Goal: Transaction & Acquisition: Purchase product/service

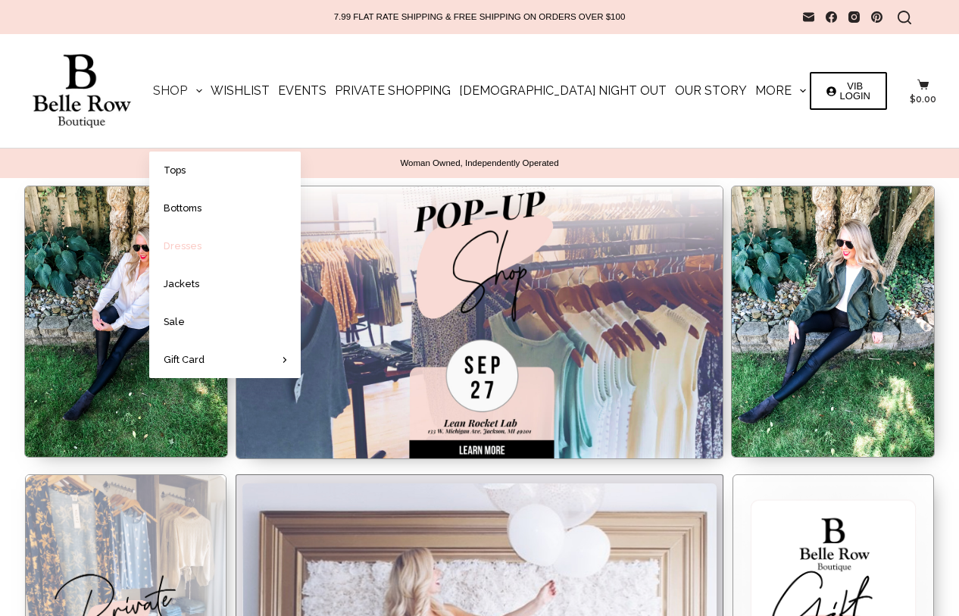
click at [241, 244] on link "Dresses" at bounding box center [224, 245] width 151 height 37
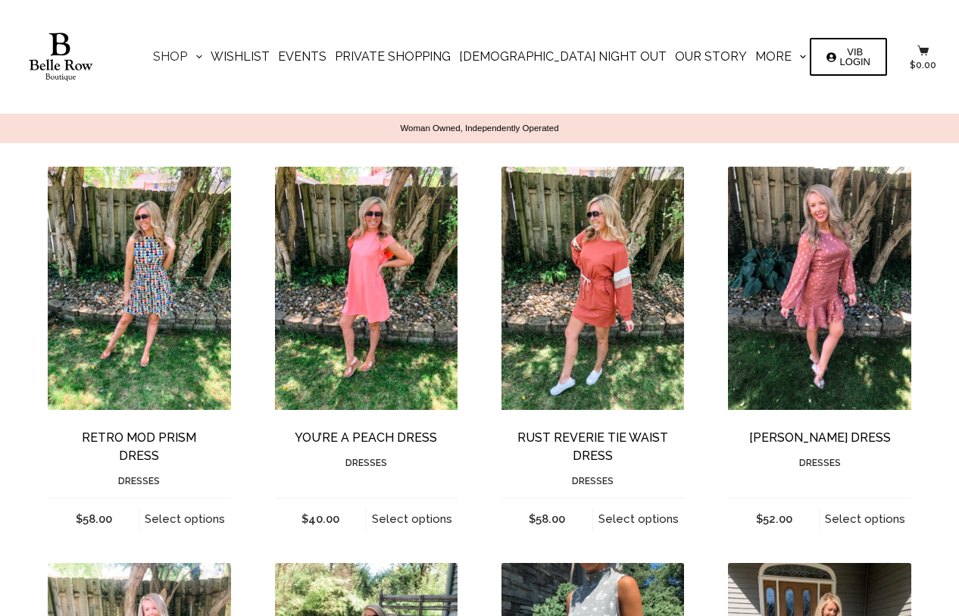
scroll to position [962, 0]
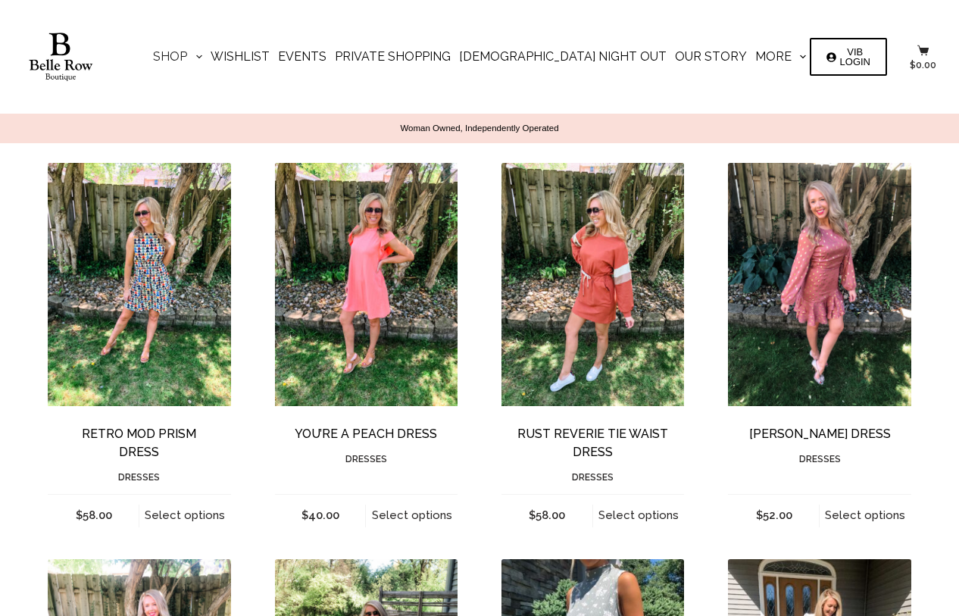
click at [831, 289] on img "Dusty Rose Dress" at bounding box center [819, 285] width 183 height 244
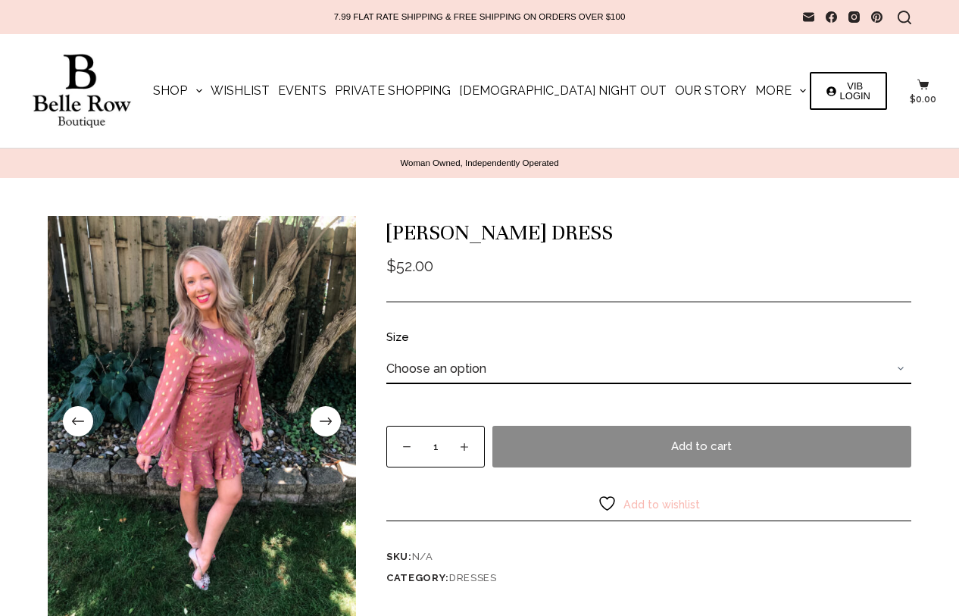
select select "large"
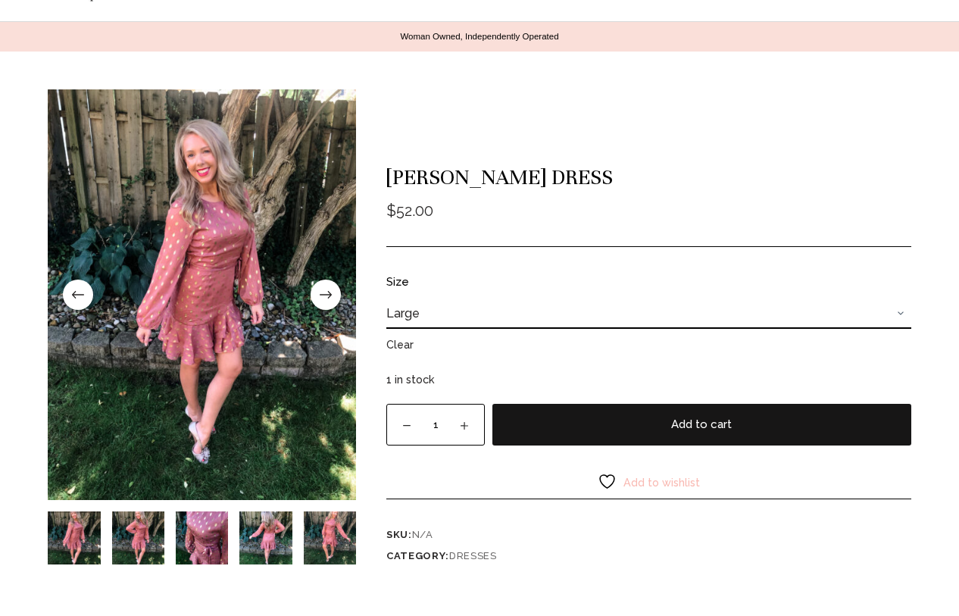
scroll to position [129, 0]
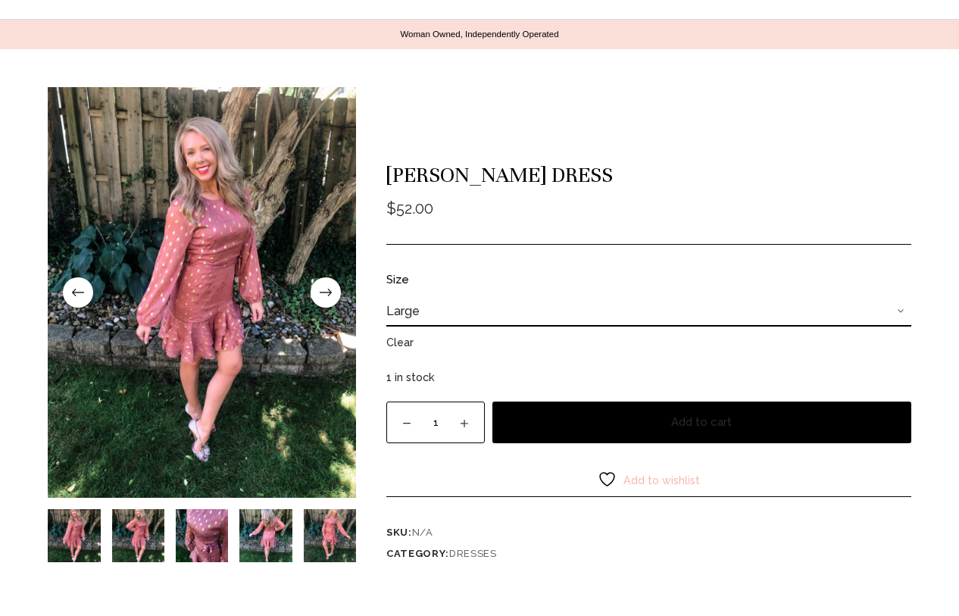
click at [701, 421] on button "Add to cart" at bounding box center [701, 422] width 419 height 42
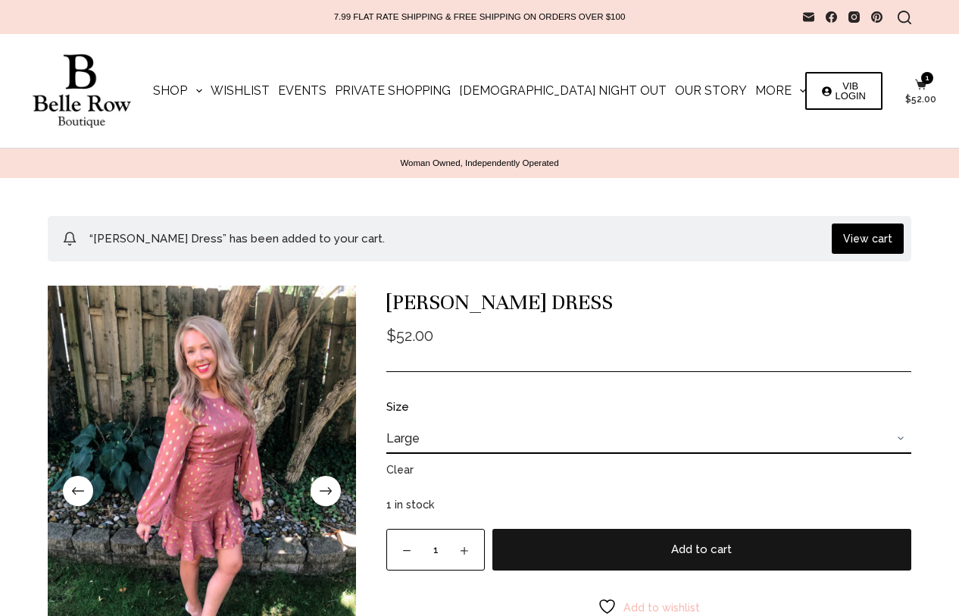
click at [866, 239] on link "View cart" at bounding box center [867, 238] width 72 height 30
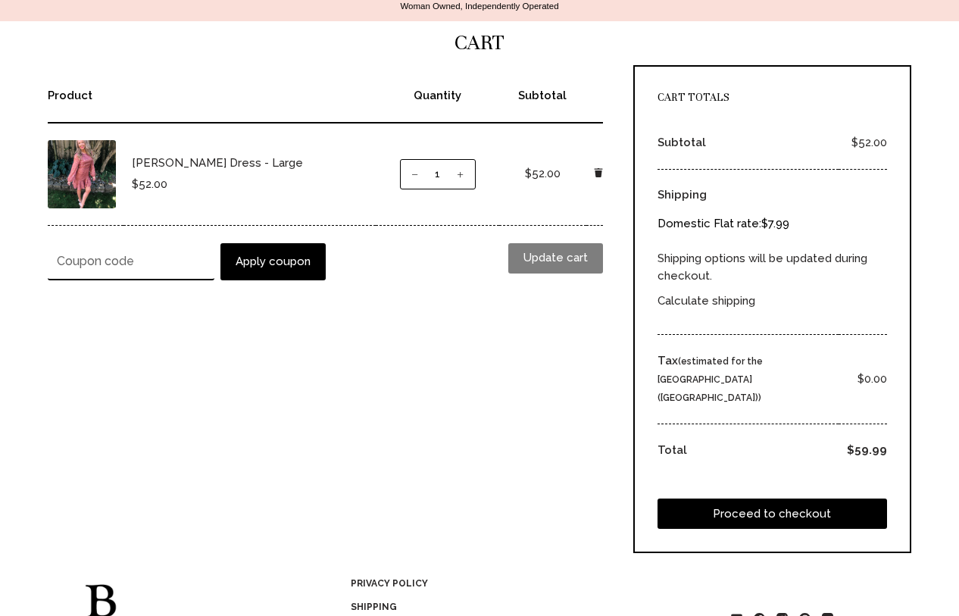
scroll to position [158, 0]
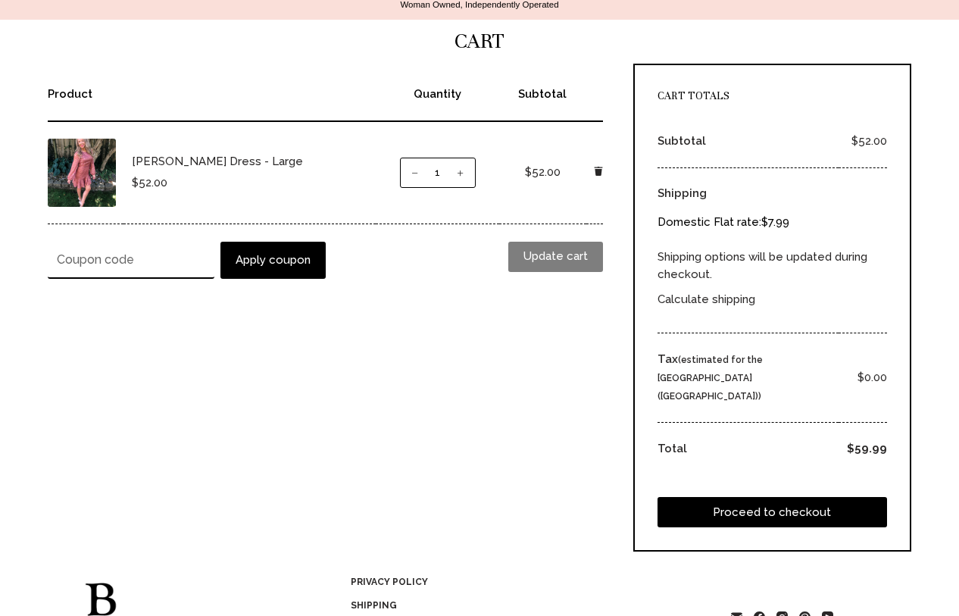
click at [738, 498] on link "Proceed to checkout" at bounding box center [771, 512] width 229 height 30
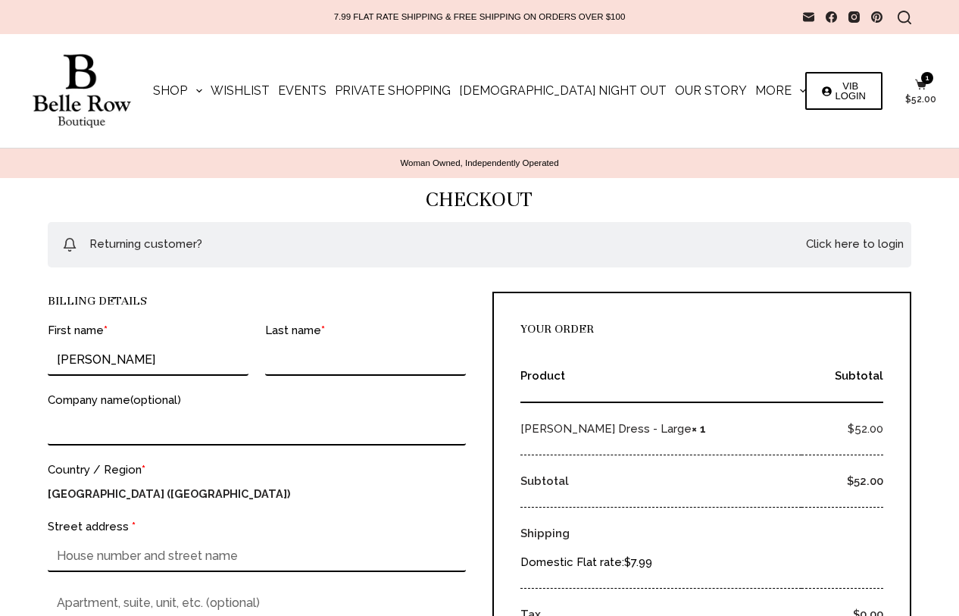
type input "Sarah"
type input "Crane"
type input "[STREET_ADDRESS][US_STATE]"
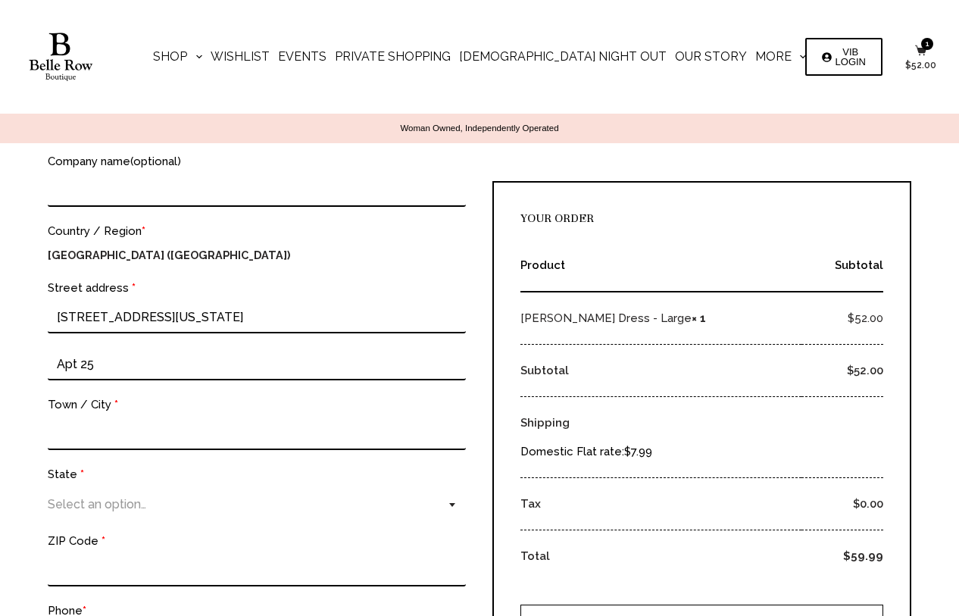
scroll to position [246, 0]
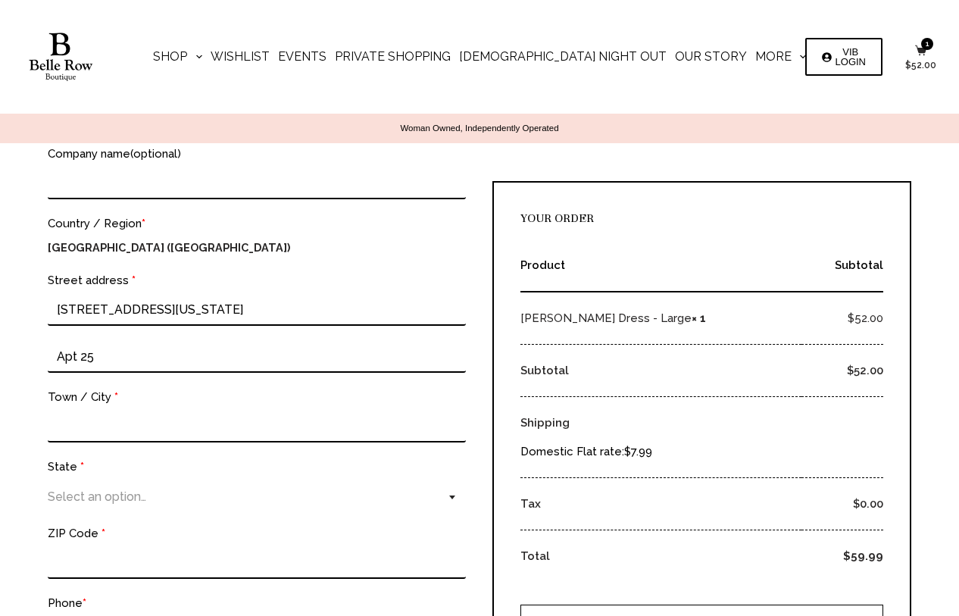
type input "Apt 25"
type input "Jackson"
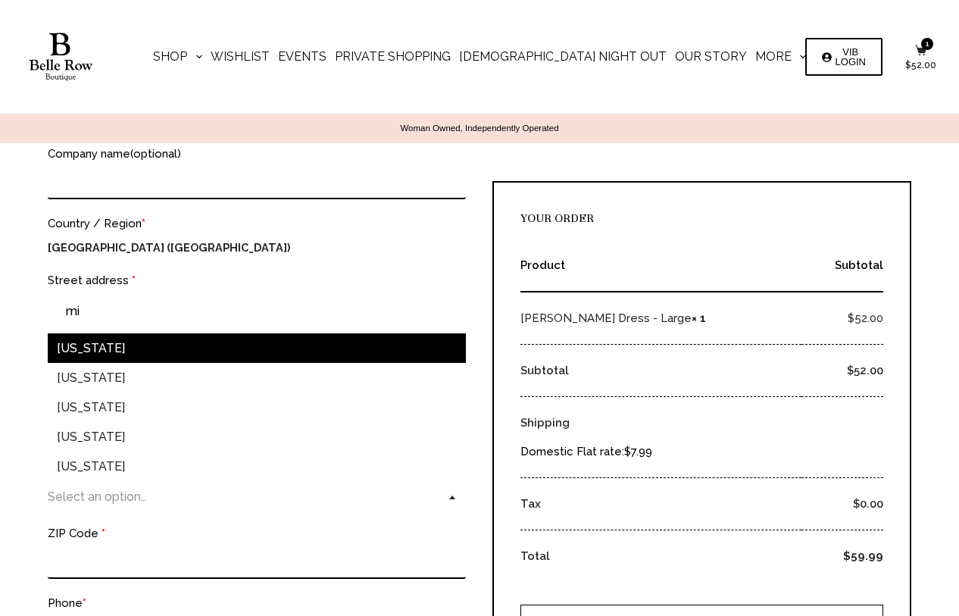
type input "mi"
select select "MI"
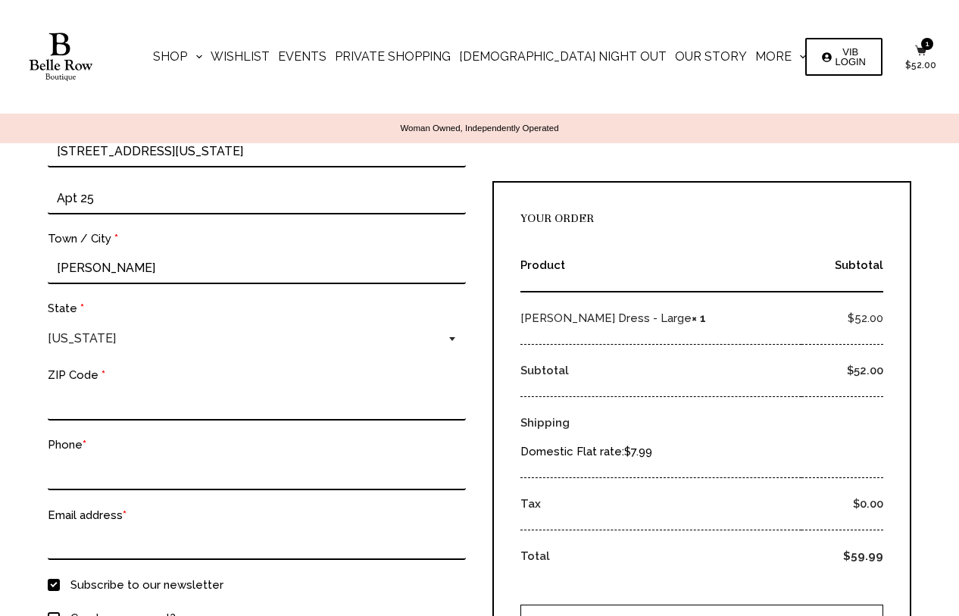
scroll to position [406, 0]
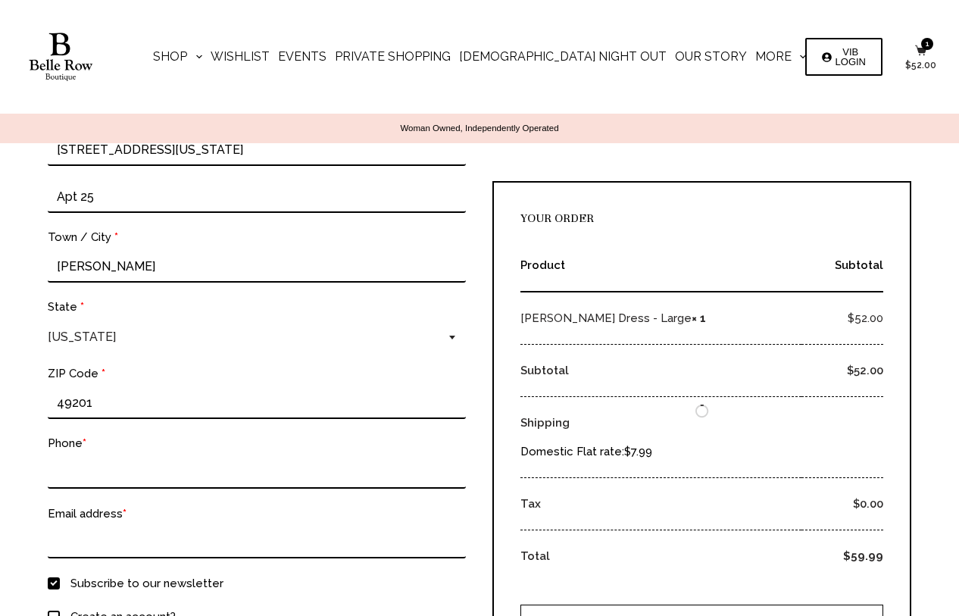
type input "49201"
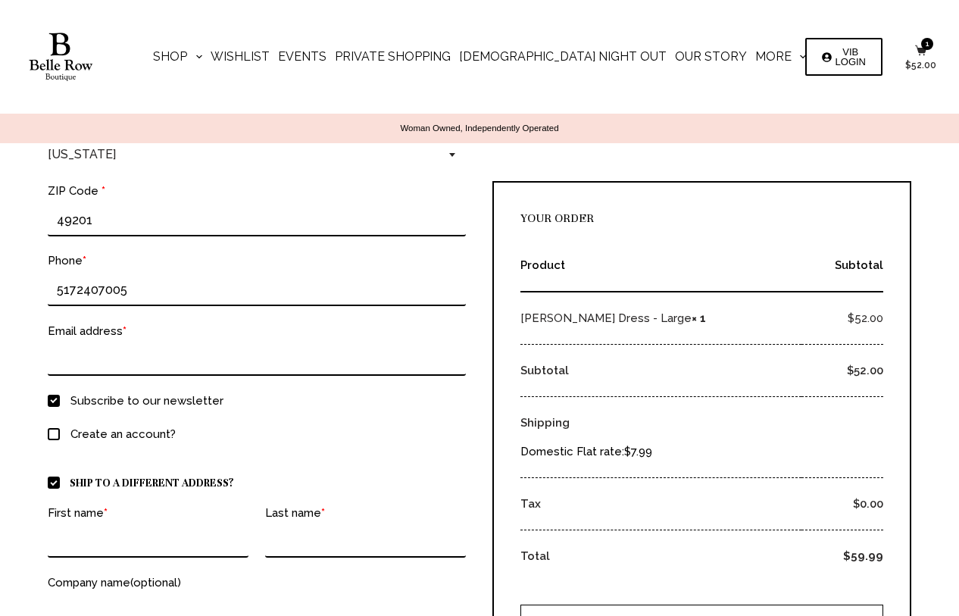
scroll to position [604, 0]
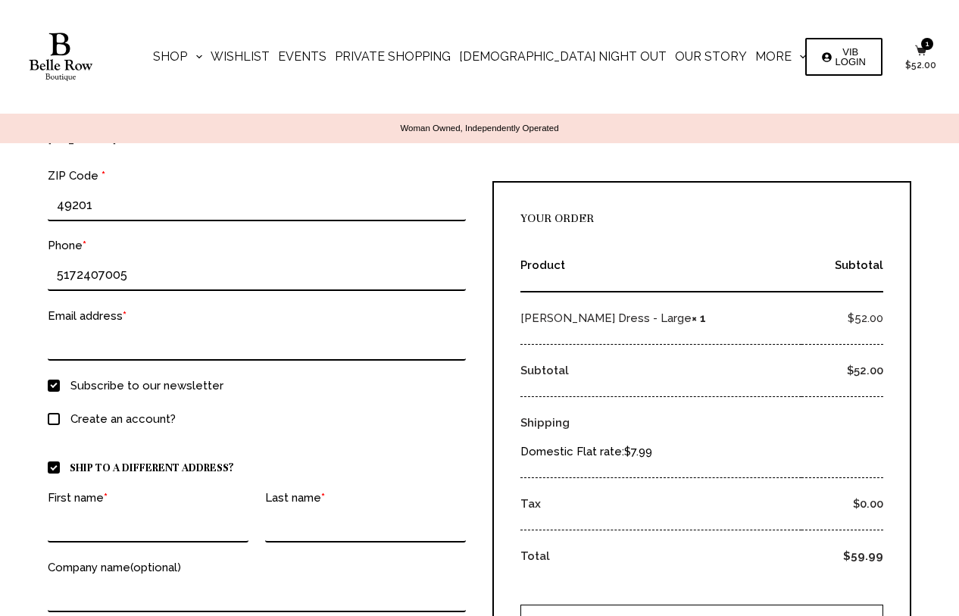
type input "5172407005"
type input "[EMAIL_ADDRESS][DOMAIN_NAME]"
click at [58, 465] on input "Ship to a different address?" at bounding box center [54, 467] width 12 height 12
checkbox input "false"
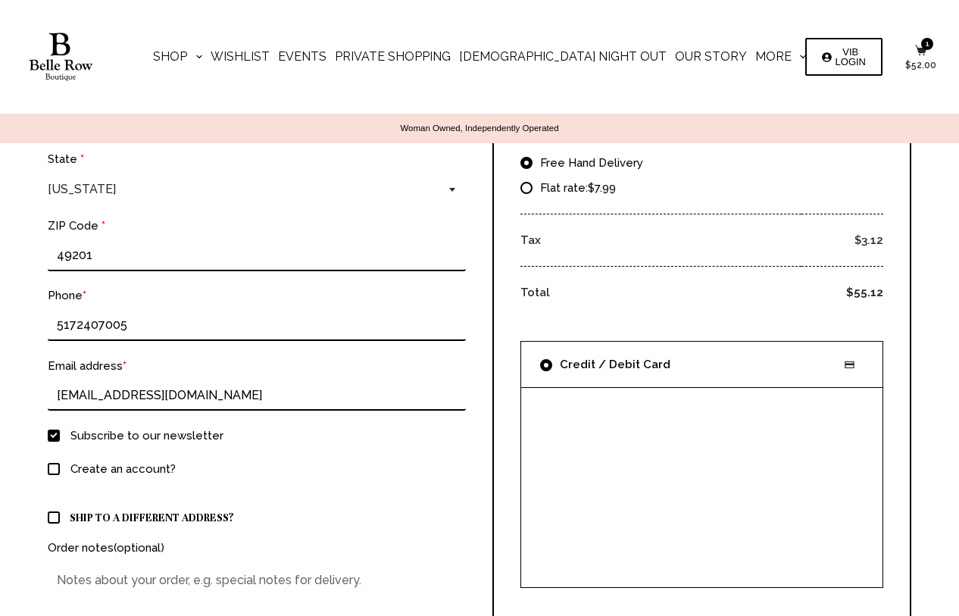
scroll to position [682, 0]
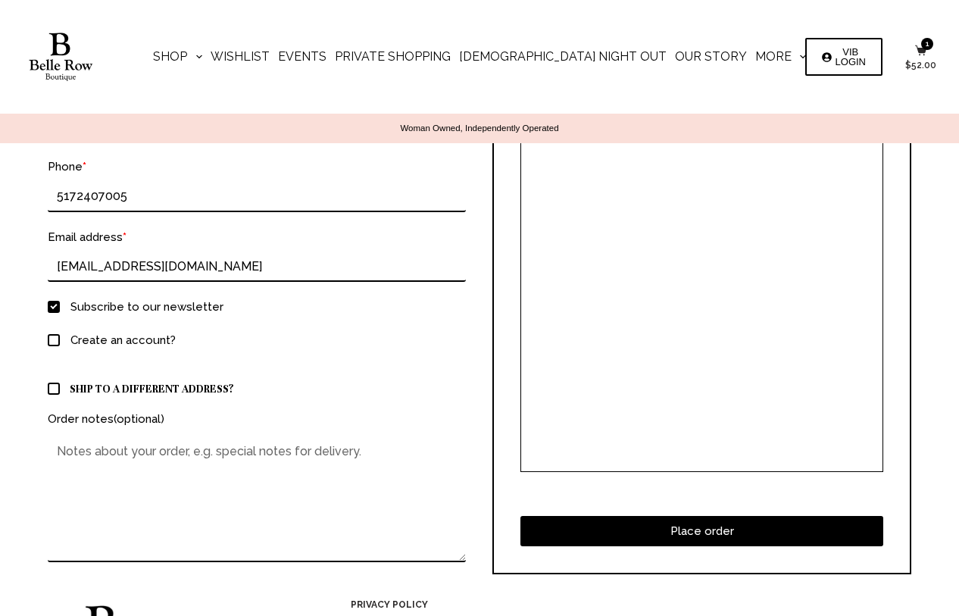
click at [874, 499] on div "Place order" at bounding box center [701, 519] width 362 height 53
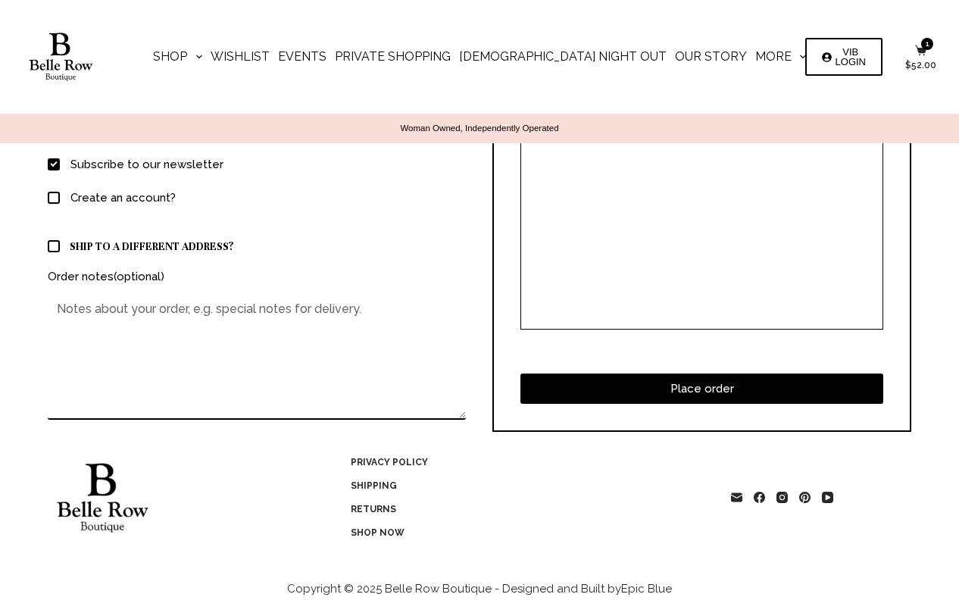
scroll to position [823, 0]
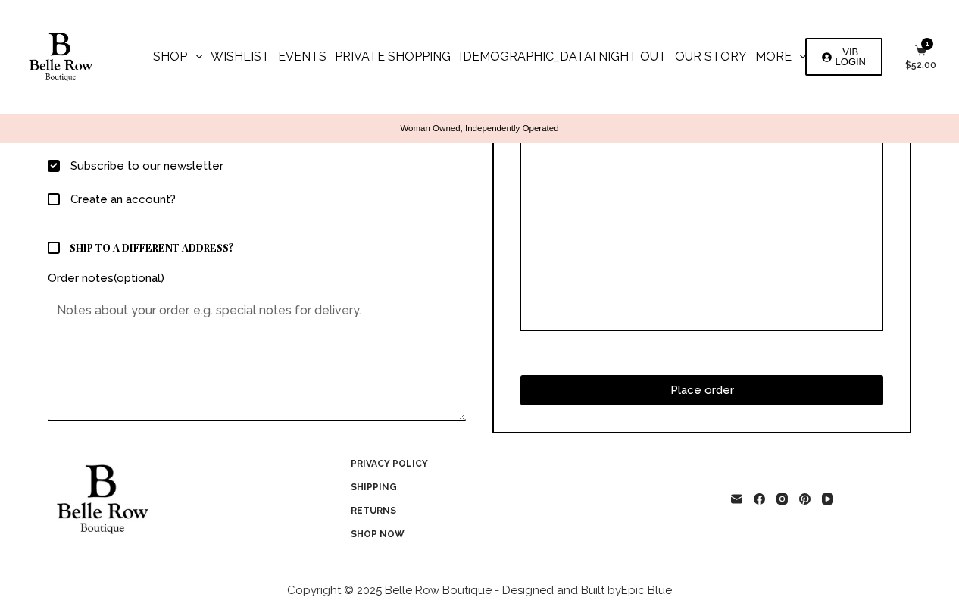
click at [709, 393] on button "Place order" at bounding box center [701, 390] width 362 height 30
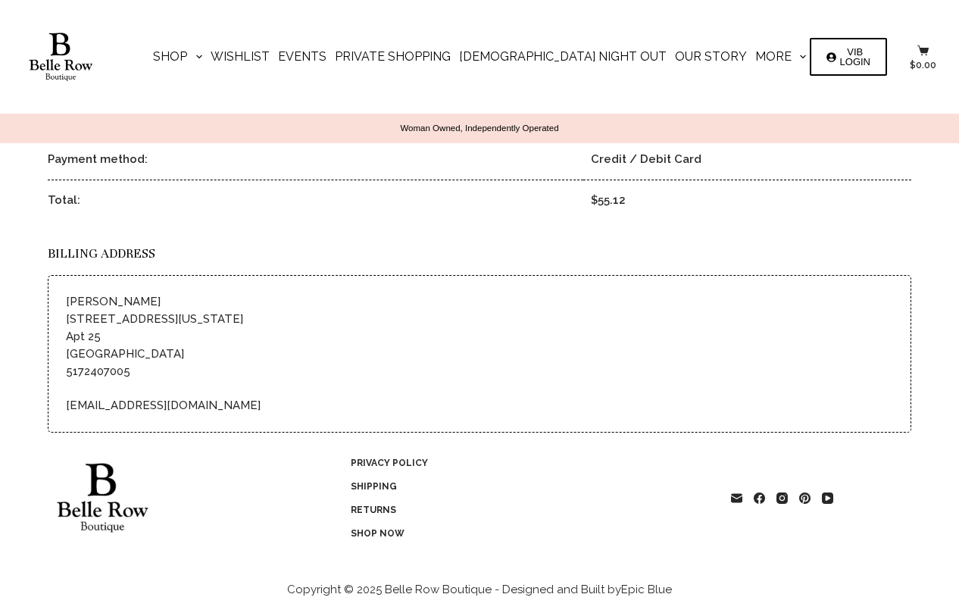
scroll to position [510, 0]
